Goal: Navigation & Orientation: Find specific page/section

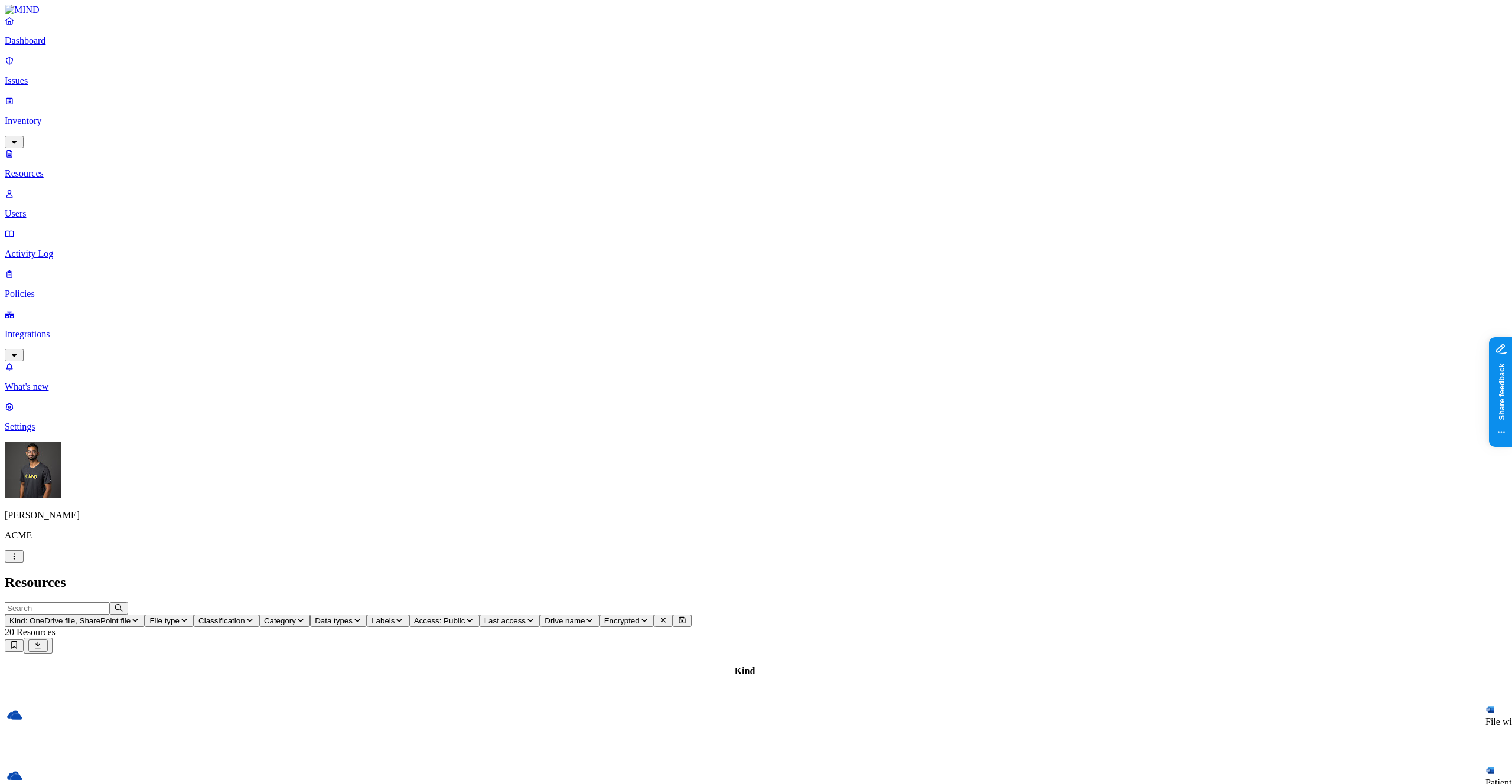
click at [103, 77] on p "Issues" at bounding box center [756, 80] width 1503 height 11
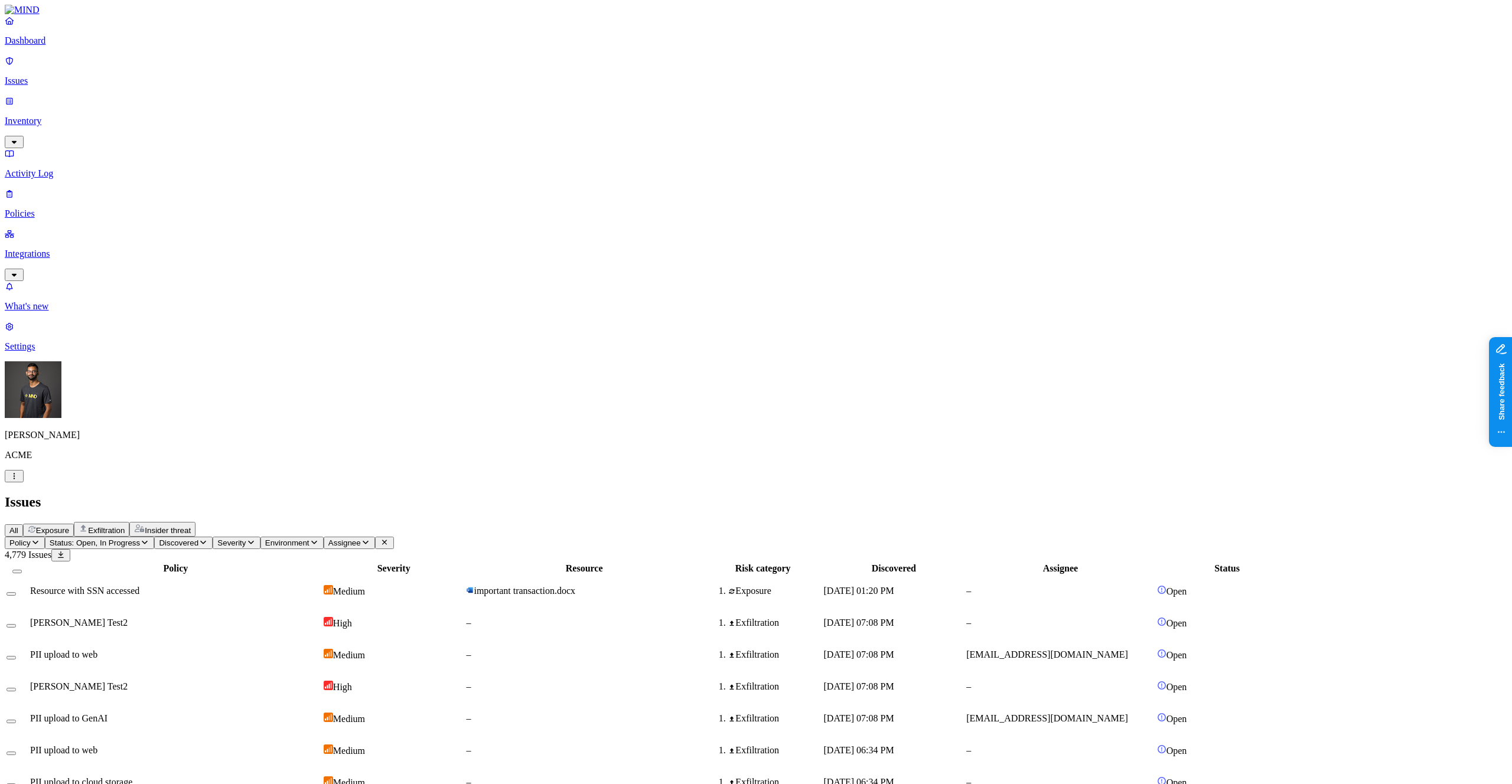
click at [74, 524] on button "Exposure" at bounding box center [48, 530] width 51 height 13
